Goal: Check status: Verify the current state of an ongoing process or item

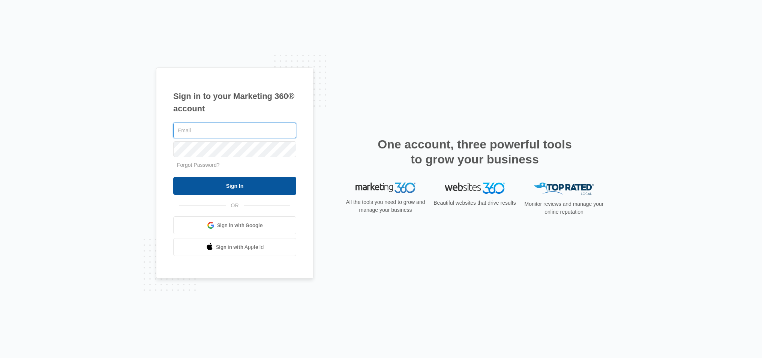
type input "[EMAIL_ADDRESS][DOMAIN_NAME]"
click at [207, 189] on input "Sign In" at bounding box center [234, 186] width 123 height 18
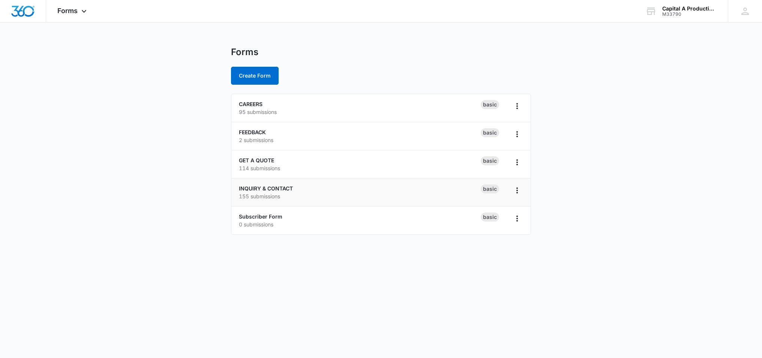
click at [274, 182] on li "INQUIRY & CONTACT 155 submissions Basic" at bounding box center [380, 193] width 299 height 28
click at [274, 187] on link "INQUIRY & CONTACT" at bounding box center [266, 188] width 54 height 6
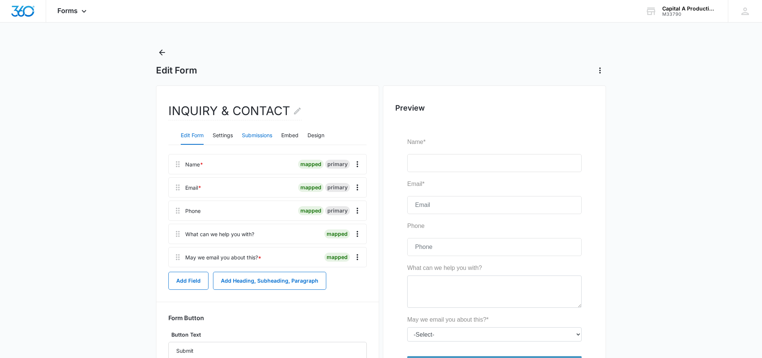
click at [265, 135] on button "Submissions" at bounding box center [257, 136] width 30 height 18
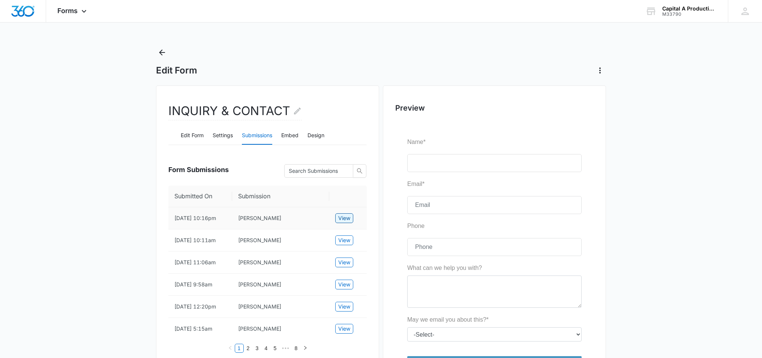
click at [339, 222] on span "View" at bounding box center [344, 218] width 12 height 8
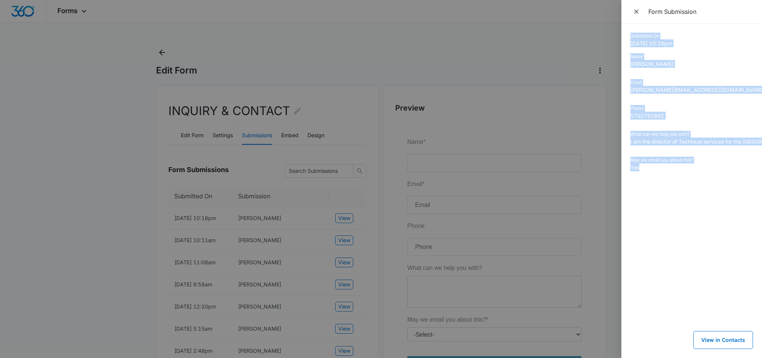
drag, startPoint x: 647, startPoint y: 171, endPoint x: 630, endPoint y: 36, distance: 136.1
click at [630, 36] on div "Submitted On [DATE] 10:16pm Name [PERSON_NAME] Email [PERSON_NAME][EMAIL_ADDRES…" at bounding box center [692, 191] width 141 height 335
copy dl "Submitted On [DATE] 10:16pm Name [PERSON_NAME] Email [PERSON_NAME][EMAIL_ADDRES…"
